Goal: Task Accomplishment & Management: Manage account settings

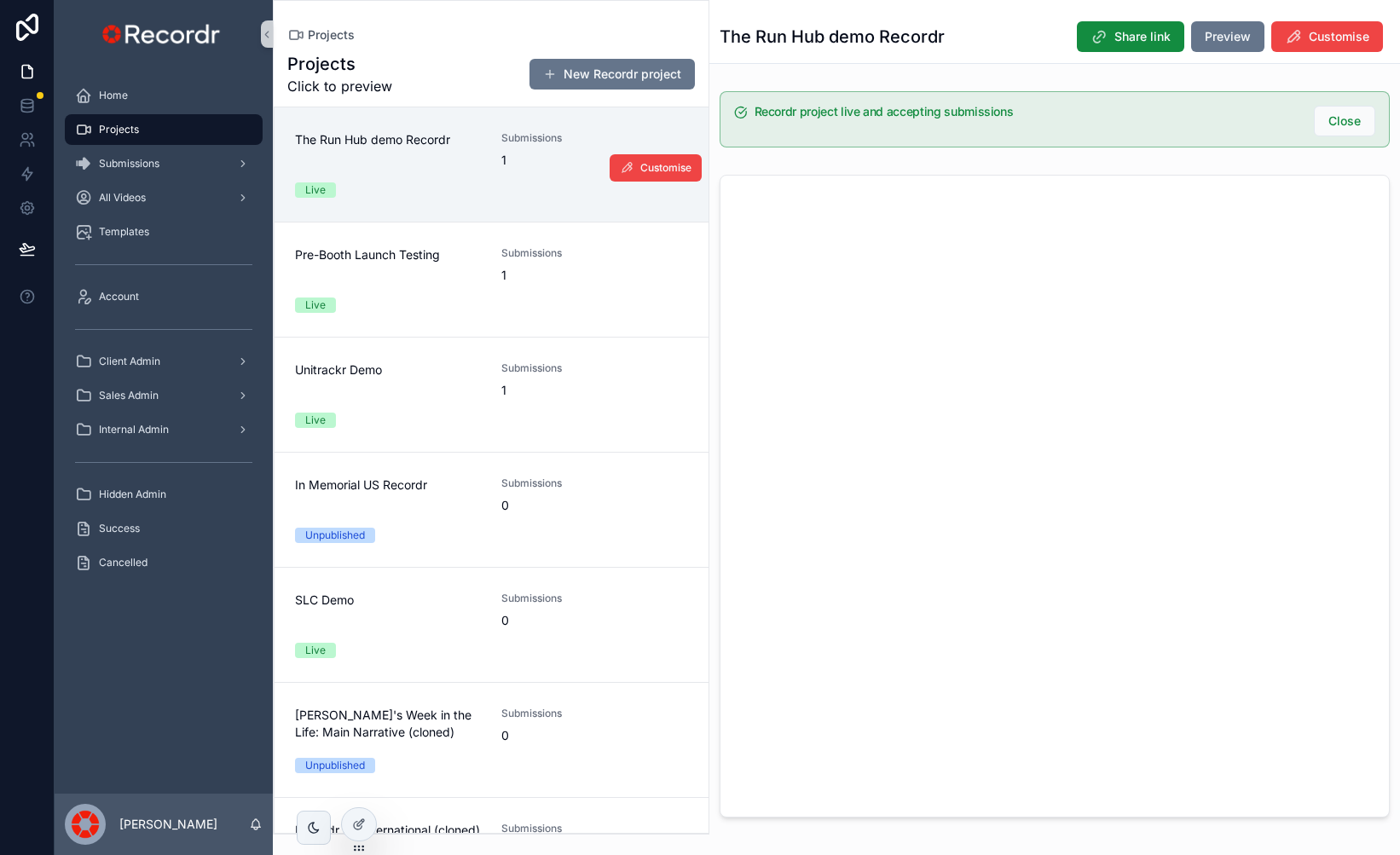
click at [445, 166] on div "The Run Hub demo Recordr" at bounding box center [387, 149] width 186 height 37
click at [1329, 36] on span "Customise" at bounding box center [1338, 36] width 60 height 17
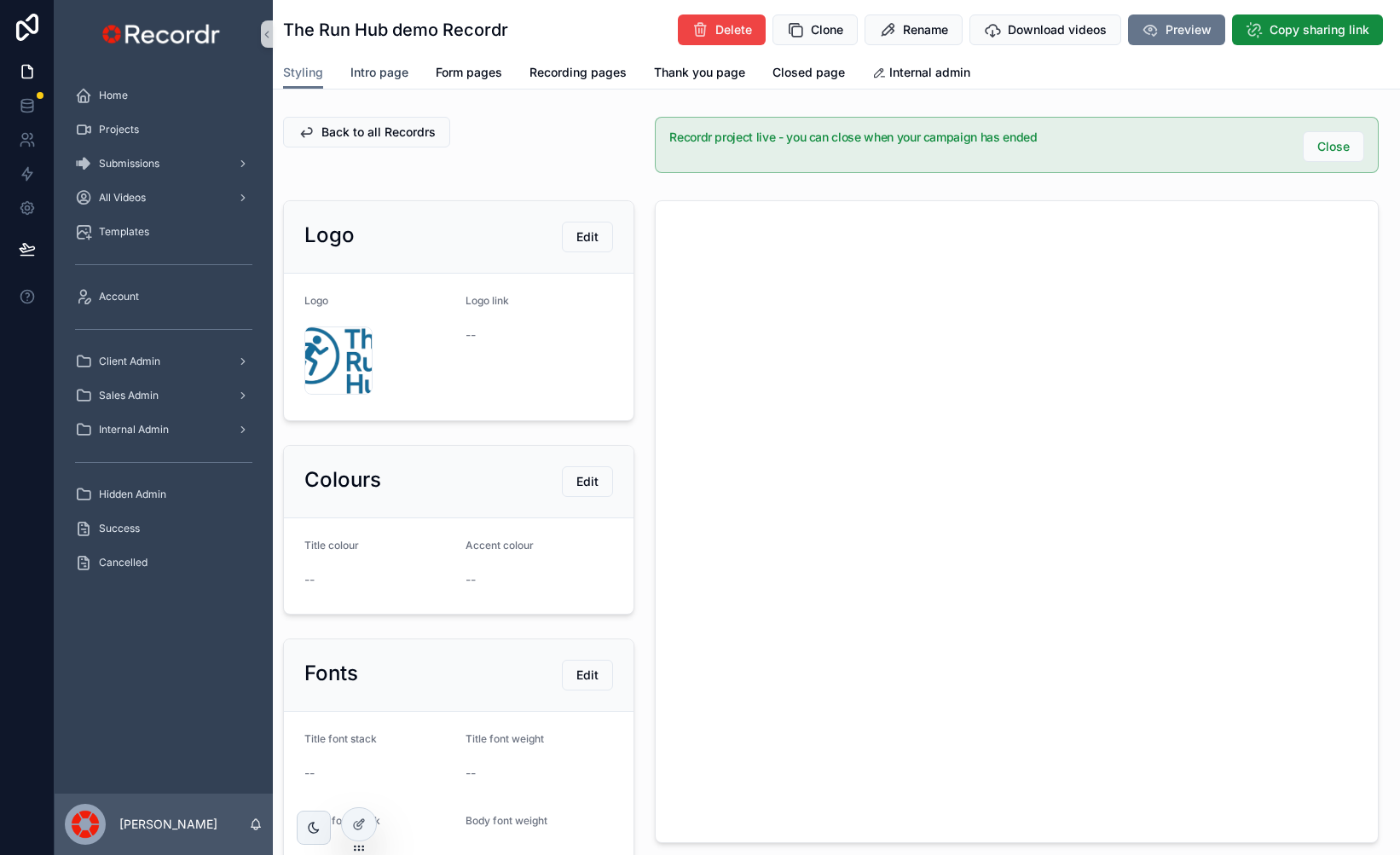
click at [373, 71] on span "Intro page" at bounding box center [379, 73] width 58 height 17
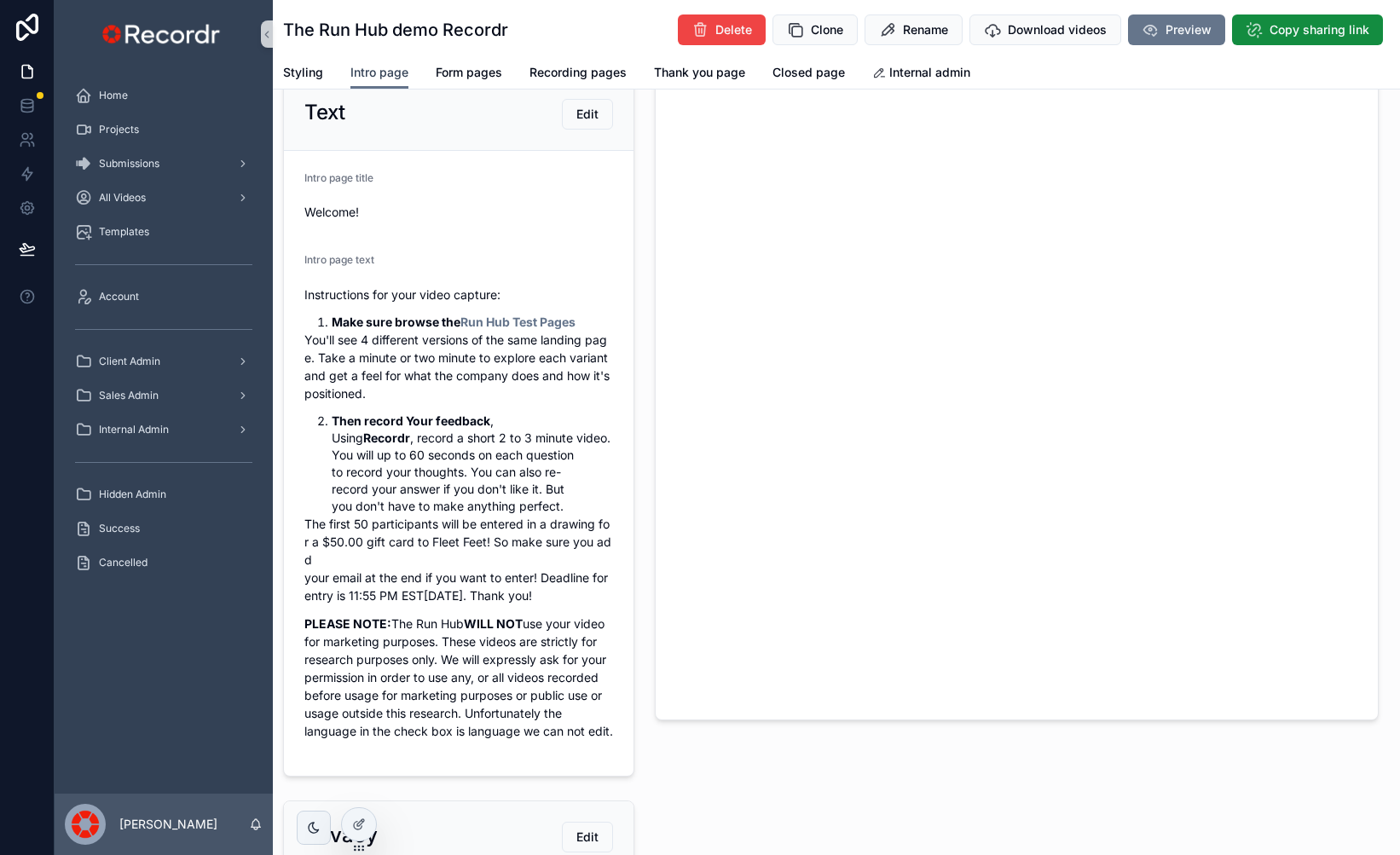
scroll to position [105, 0]
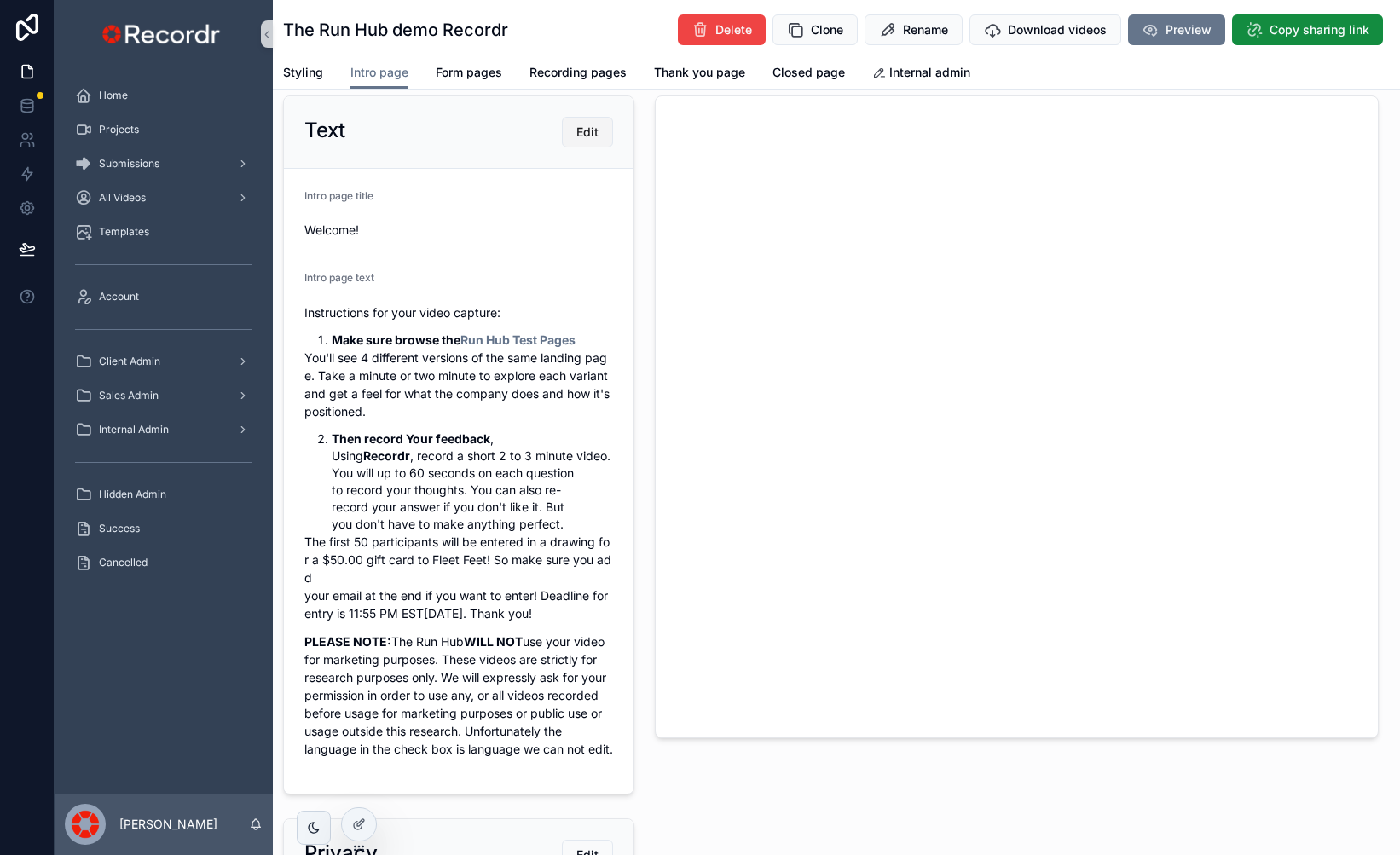
click at [584, 141] on button "Edit" at bounding box center [586, 132] width 51 height 31
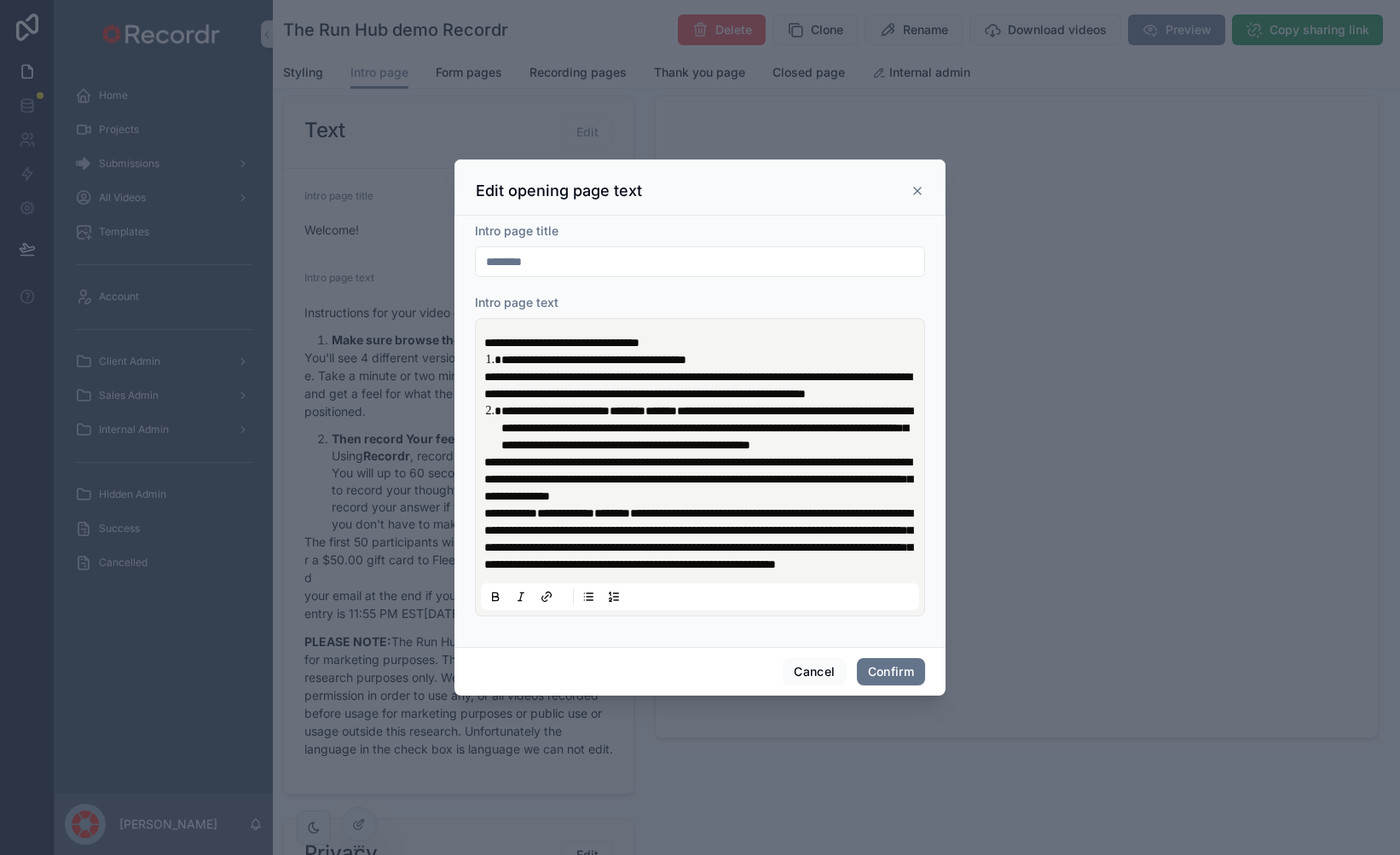
click at [916, 187] on icon at bounding box center [917, 190] width 7 height 7
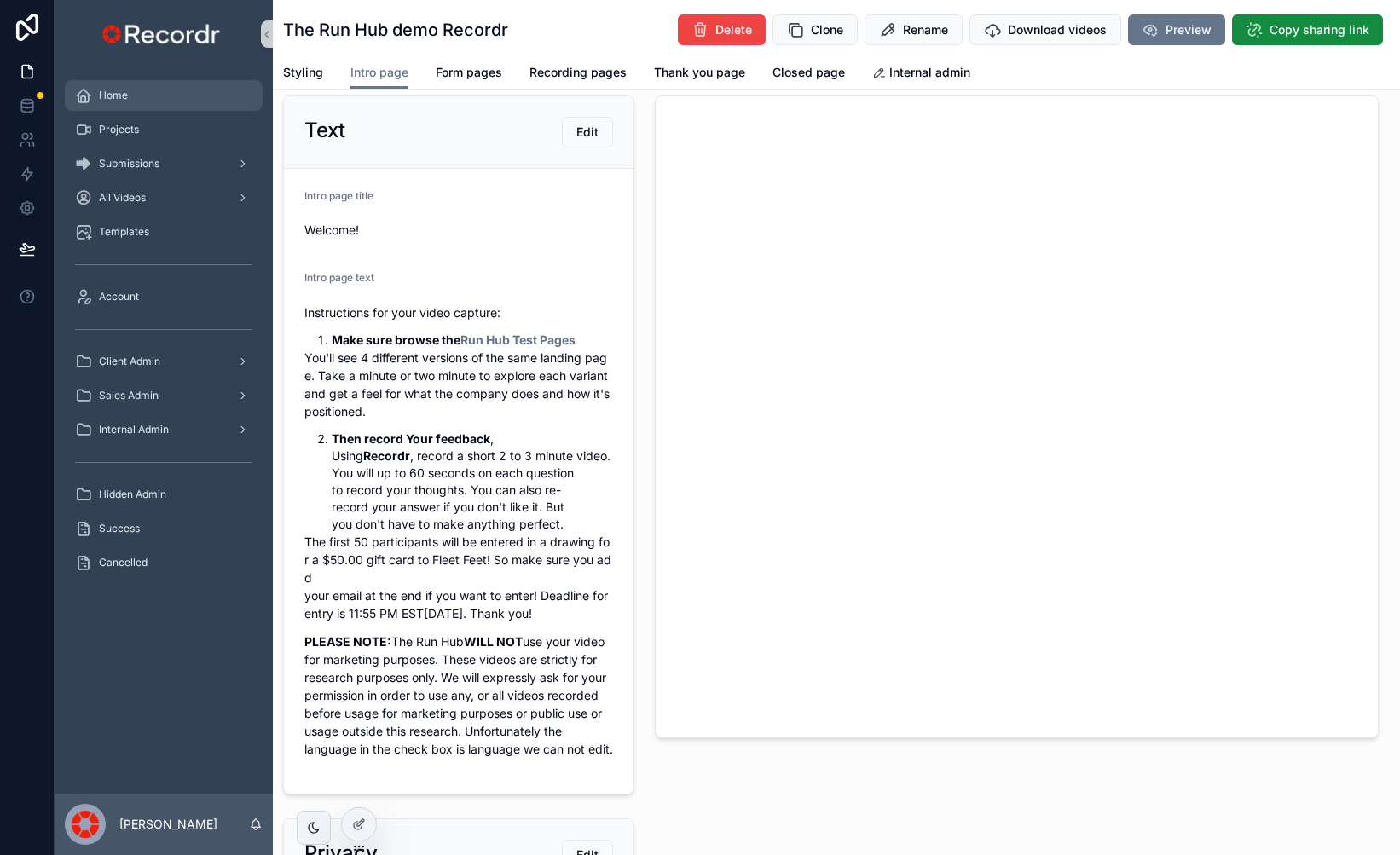
click at [134, 87] on div "Home" at bounding box center [163, 96] width 177 height 28
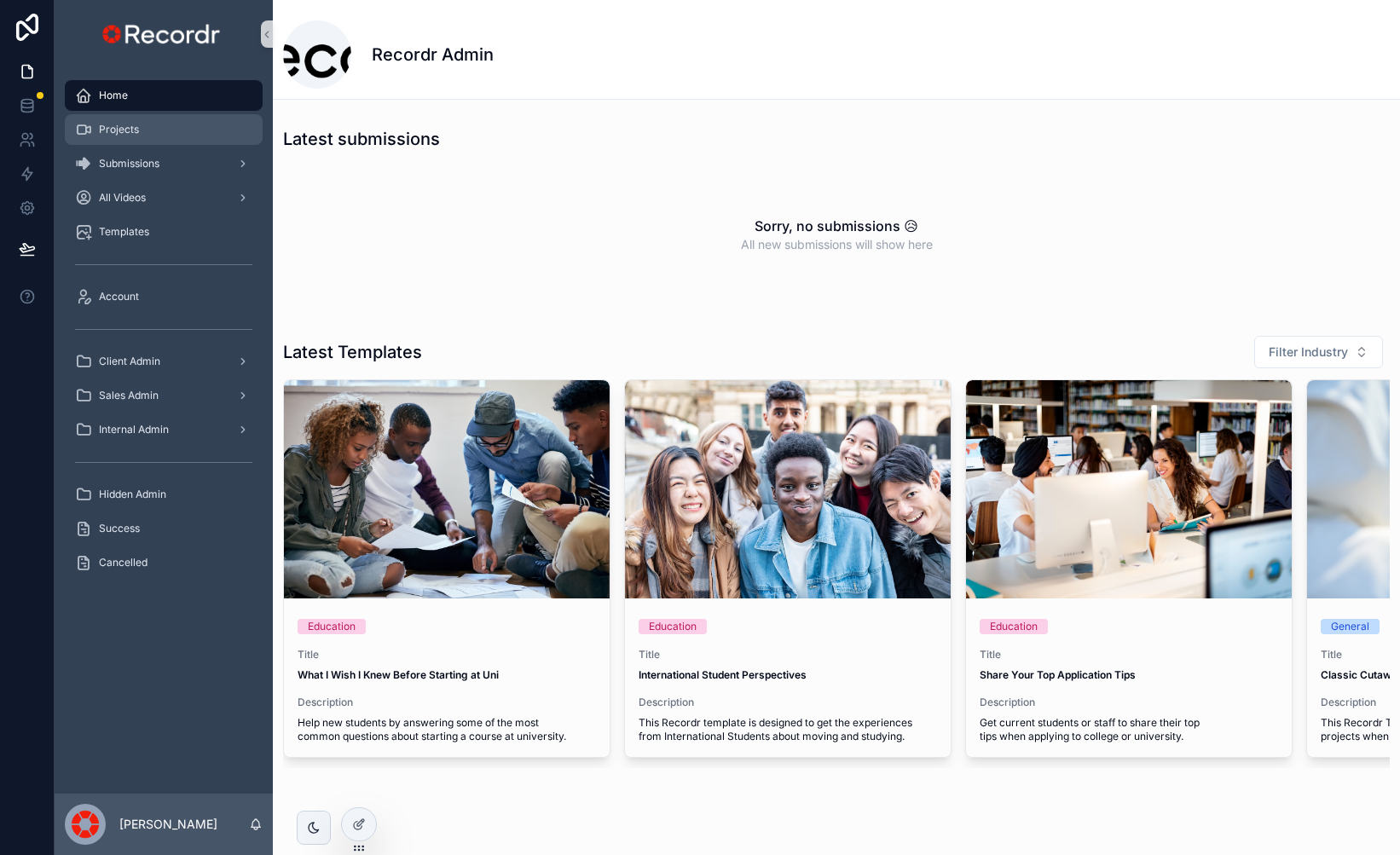
click at [147, 121] on div "Projects" at bounding box center [163, 129] width 177 height 28
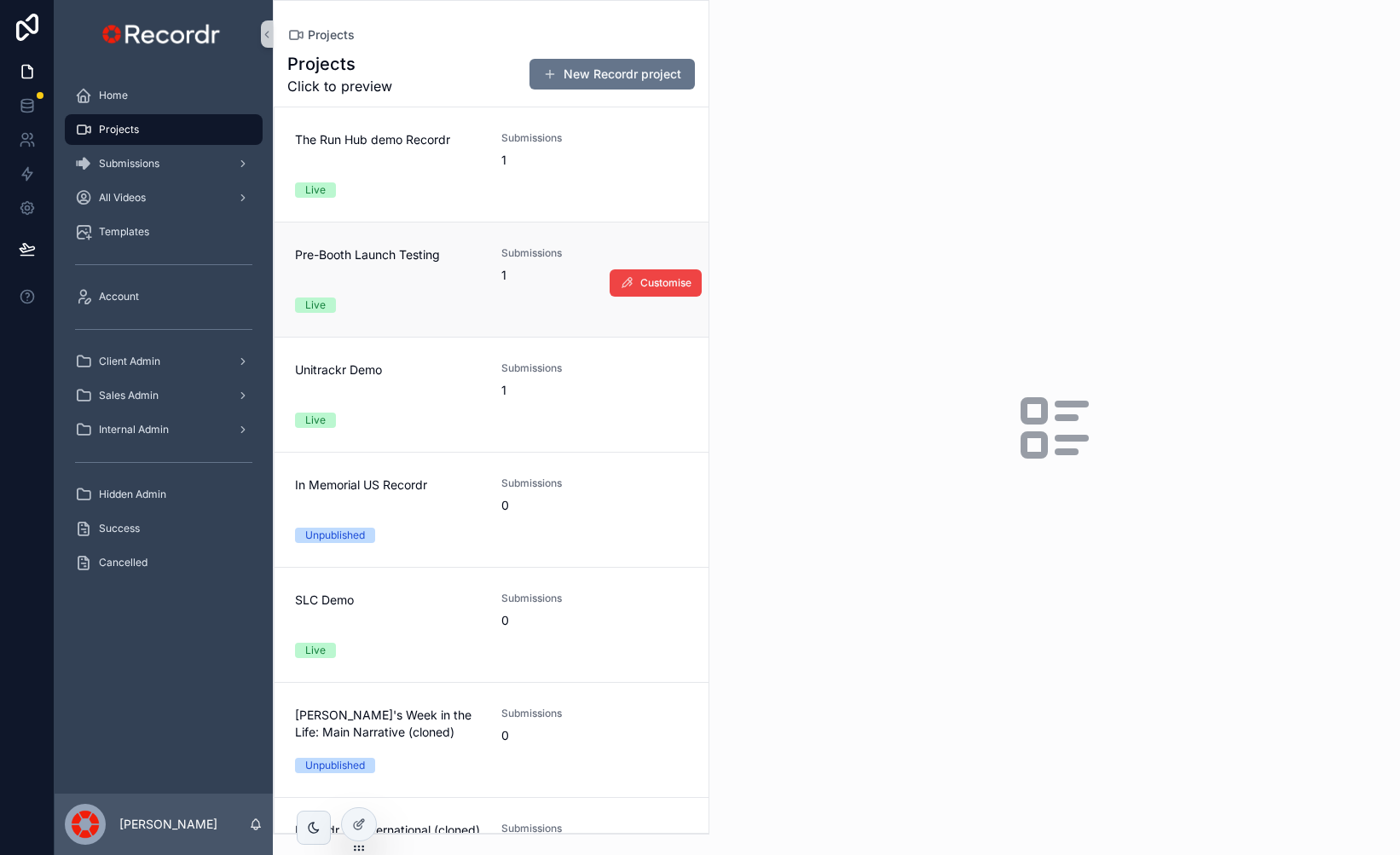
click at [381, 244] on link "Pre-Booth Launch Testing Submissions 1 Live Customise" at bounding box center [492, 279] width 434 height 115
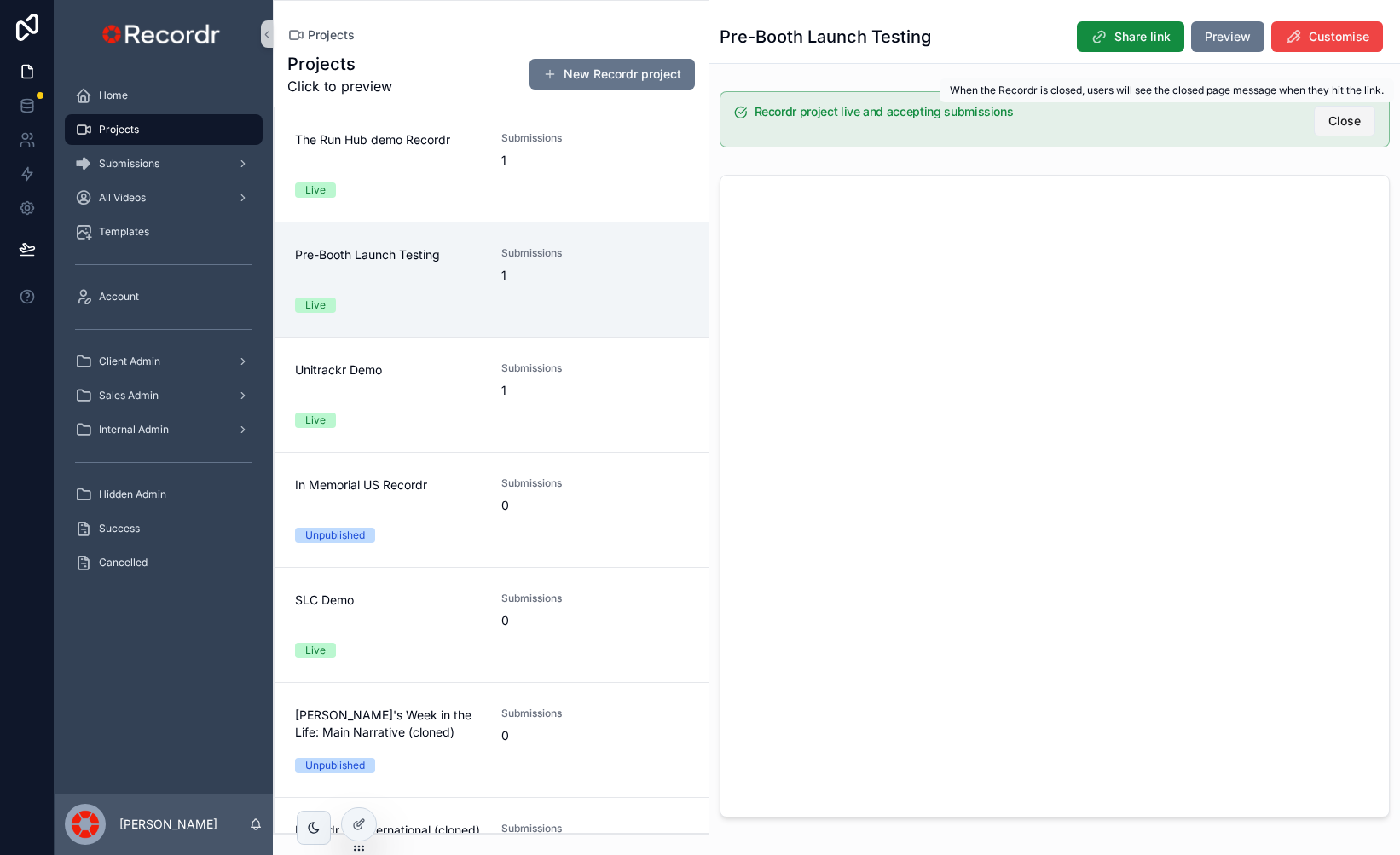
click at [1344, 121] on span "Close" at bounding box center [1345, 121] width 33 height 17
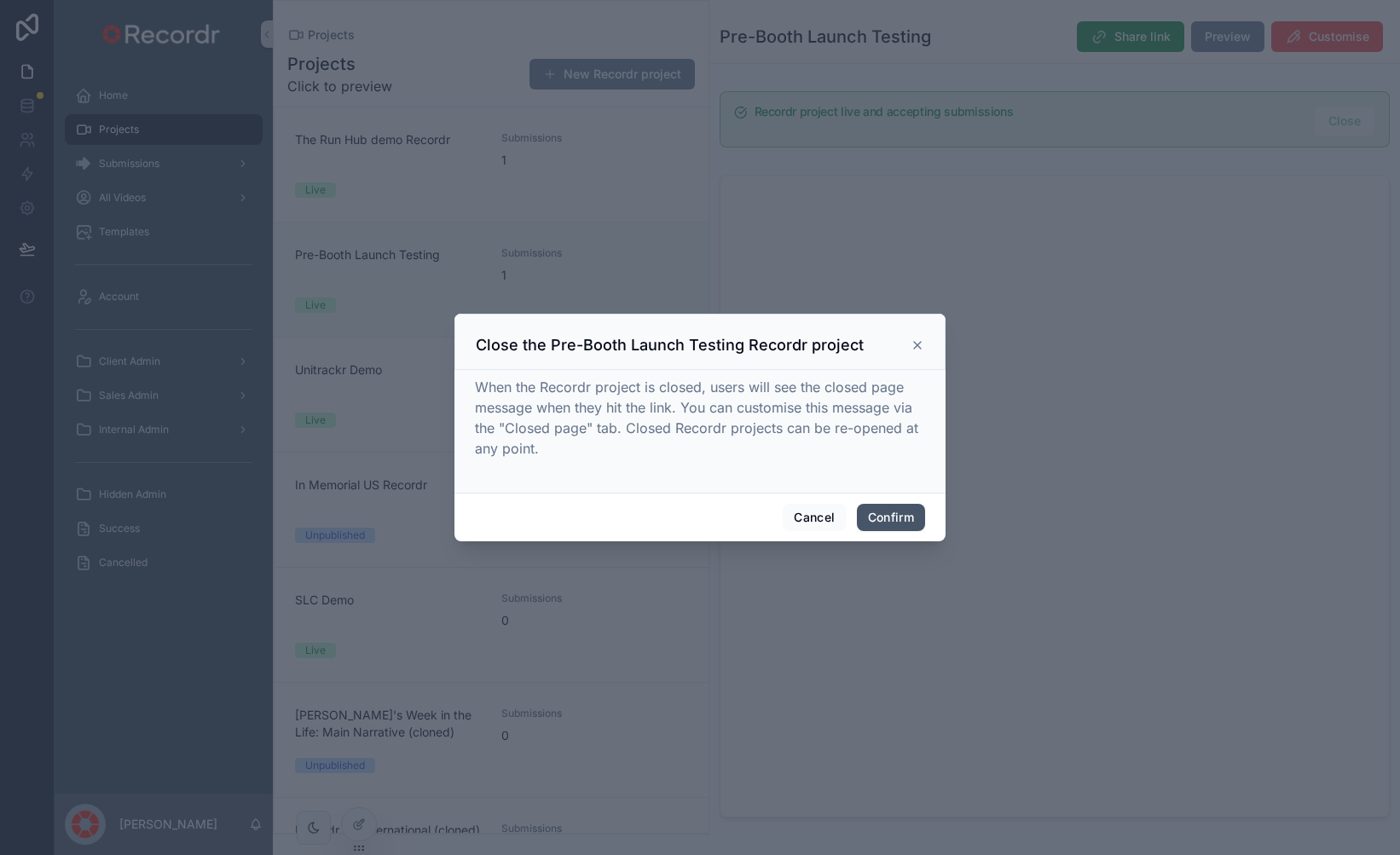
click at [881, 520] on button "Confirm" at bounding box center [890, 517] width 68 height 28
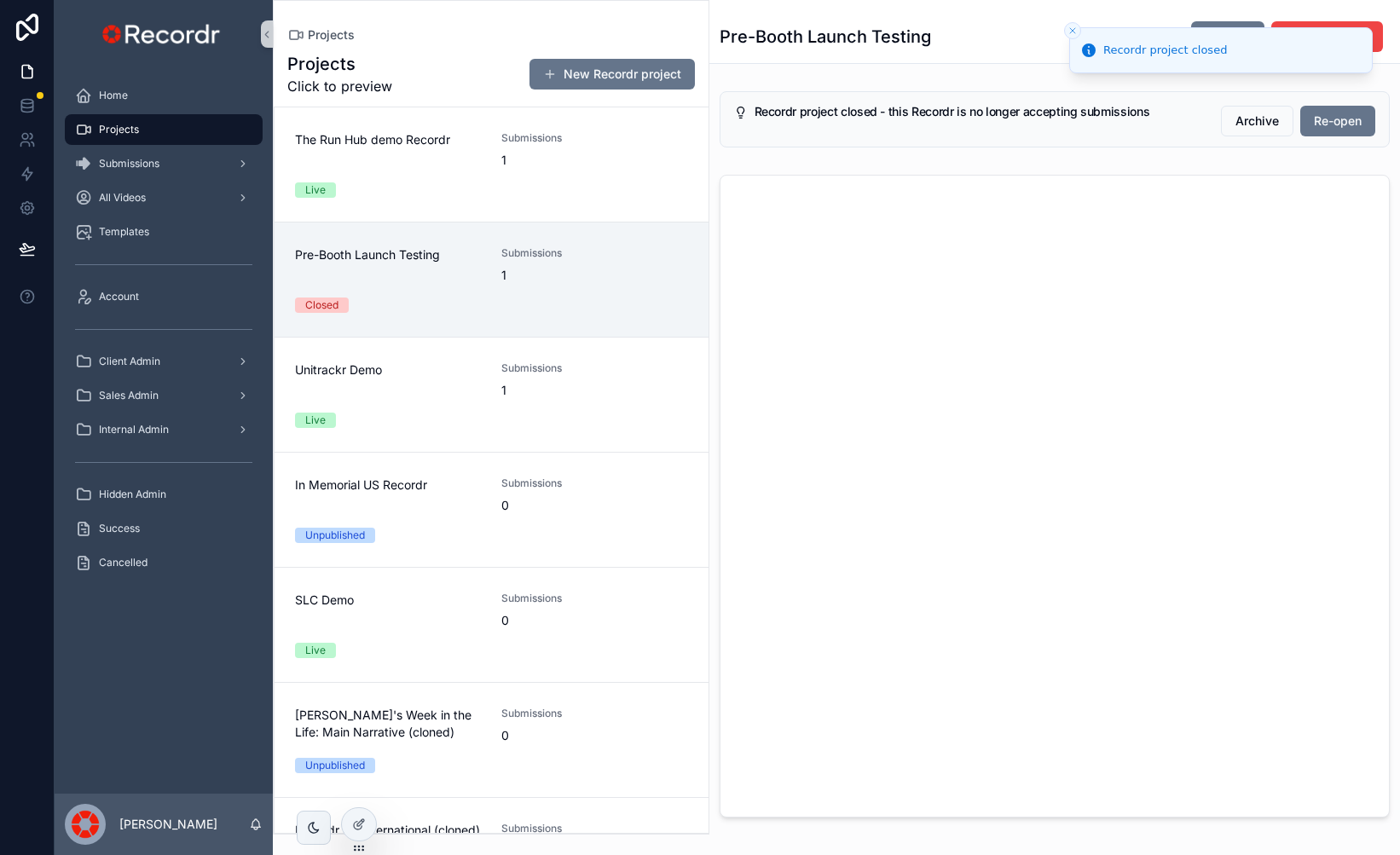
click at [1070, 29] on icon "Close toast" at bounding box center [1072, 31] width 11 height 11
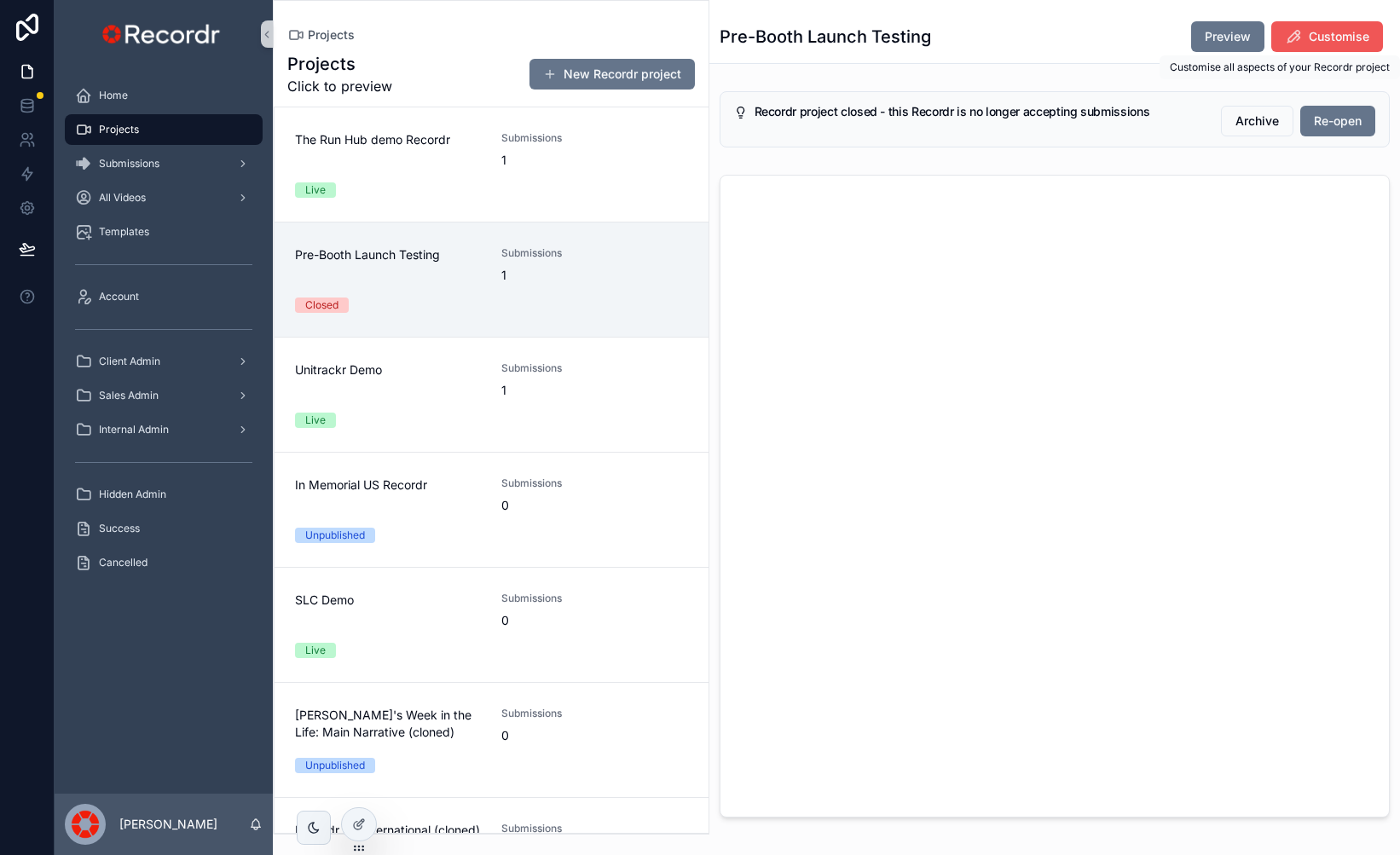
click at [1299, 44] on icon "scrollable content" at bounding box center [1293, 36] width 17 height 17
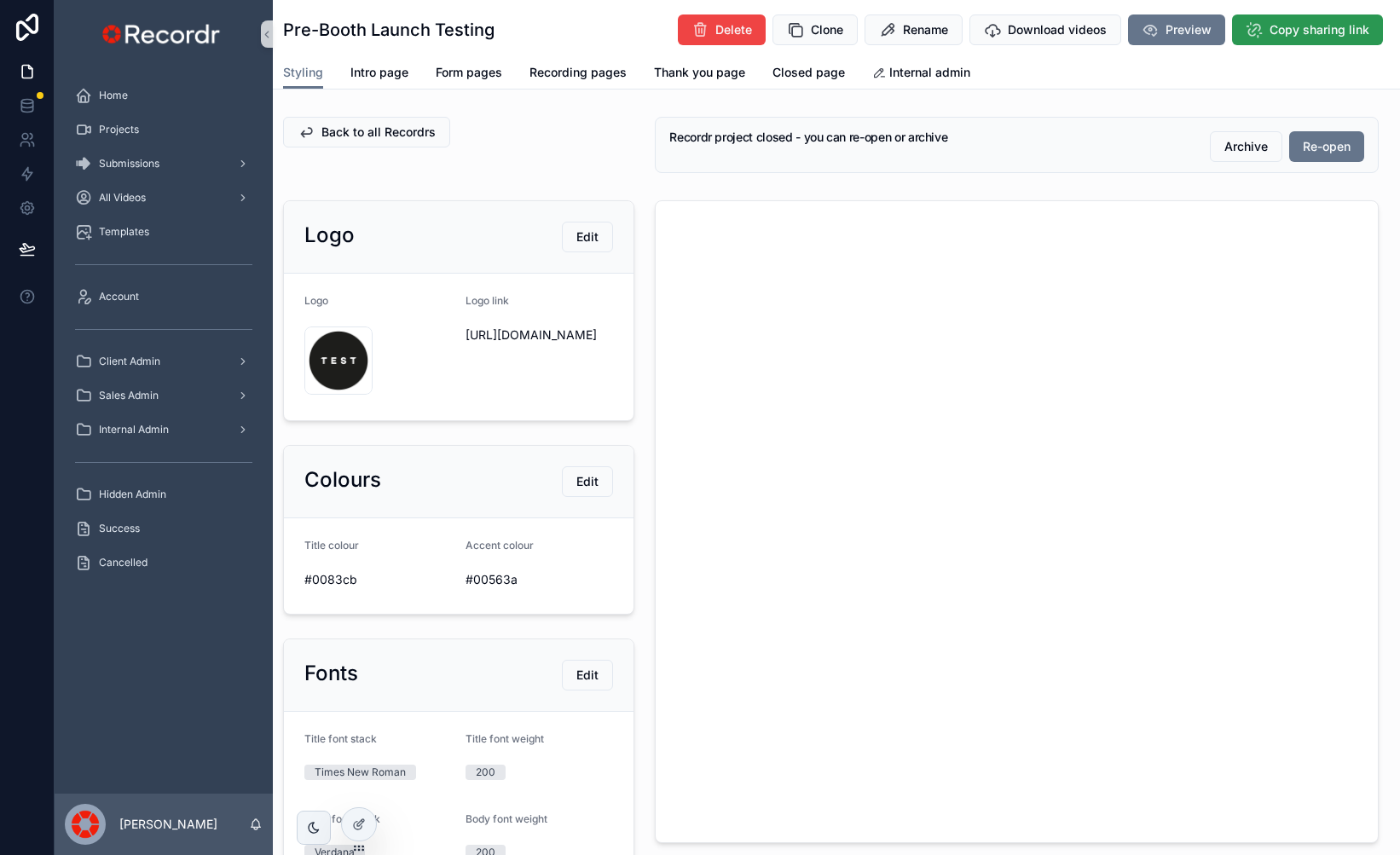
click at [1299, 19] on button "Copy sharing link" at bounding box center [1307, 30] width 151 height 31
